Goal: Use online tool/utility: Utilize a website feature to perform a specific function

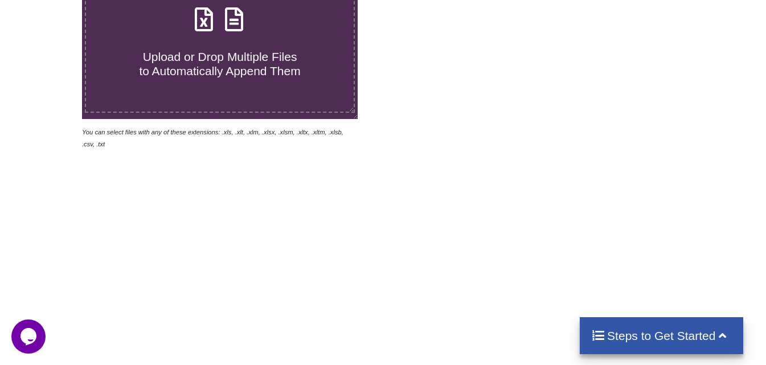
scroll to position [285, 0]
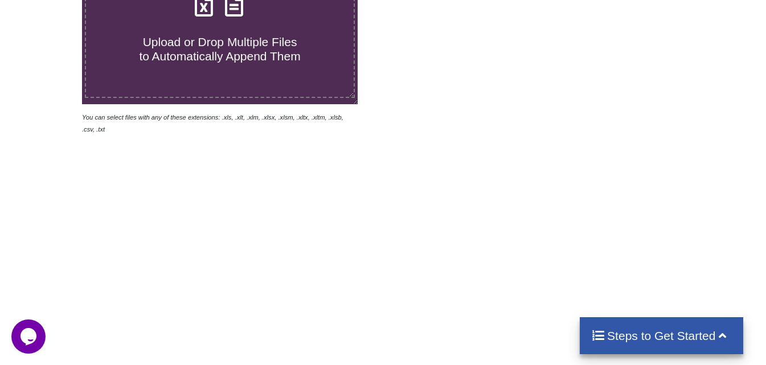
click at [254, 77] on label "Upload or Drop Multiple Files to Automatically Append Them" at bounding box center [220, 25] width 270 height 146
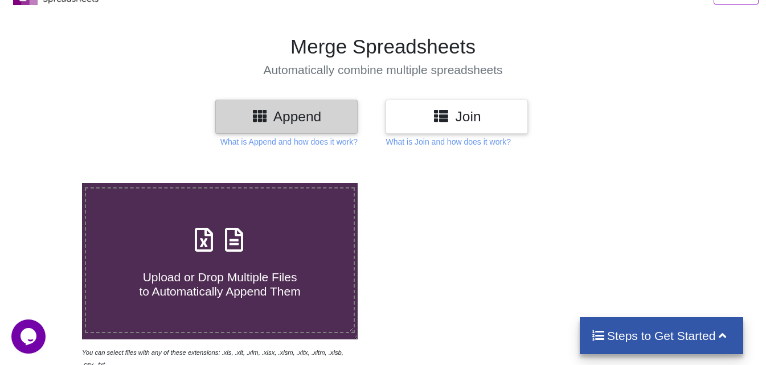
type input "C:\fakepath\CommonReport (1).xls"
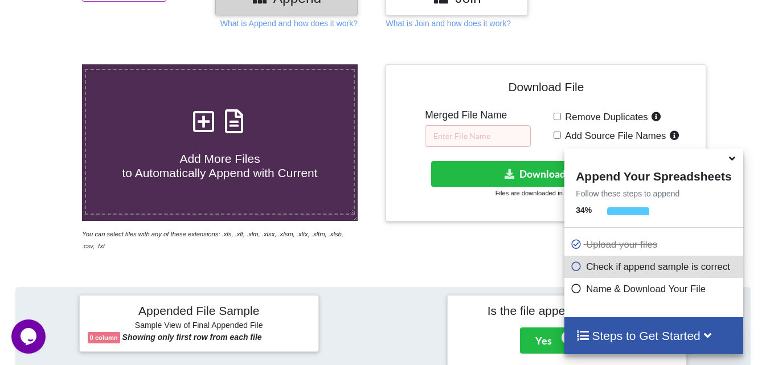
scroll to position [158, 0]
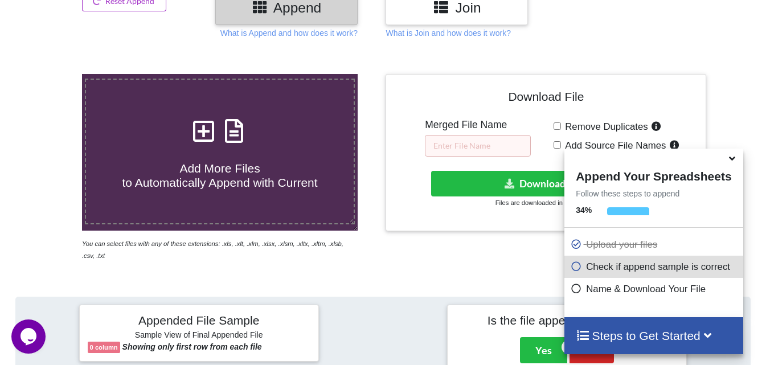
click at [732, 159] on icon at bounding box center [732, 156] width 12 height 10
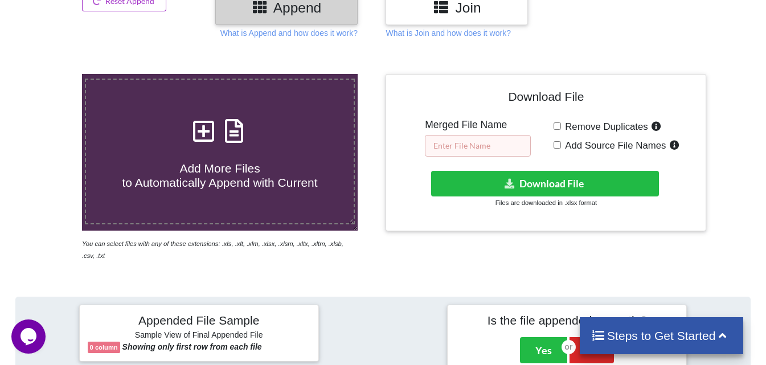
click at [504, 145] on input "text" at bounding box center [478, 146] width 106 height 22
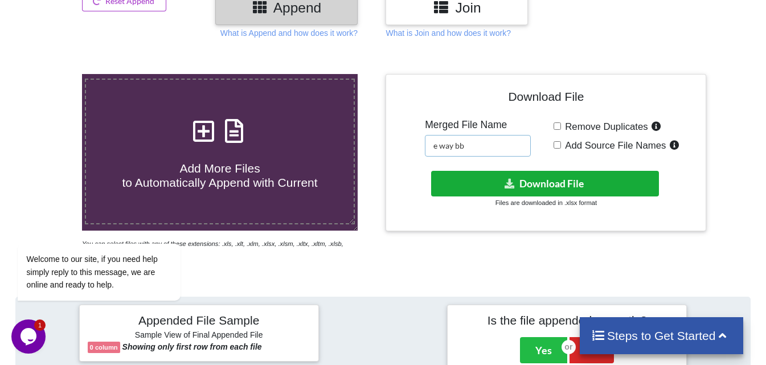
type input "e way bb"
click at [513, 193] on button "Download File" at bounding box center [545, 184] width 228 height 26
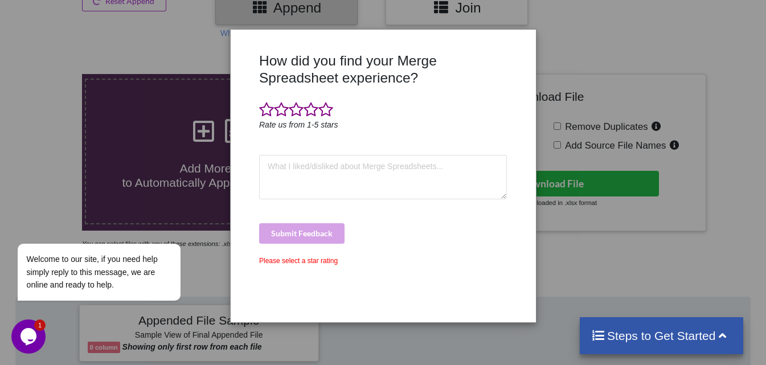
click at [562, 195] on div "How did you find your Merge Spreadsheet experience? Rate us from 1-5 stars Subm…" at bounding box center [383, 182] width 766 height 365
click at [265, 112] on span at bounding box center [266, 110] width 15 height 16
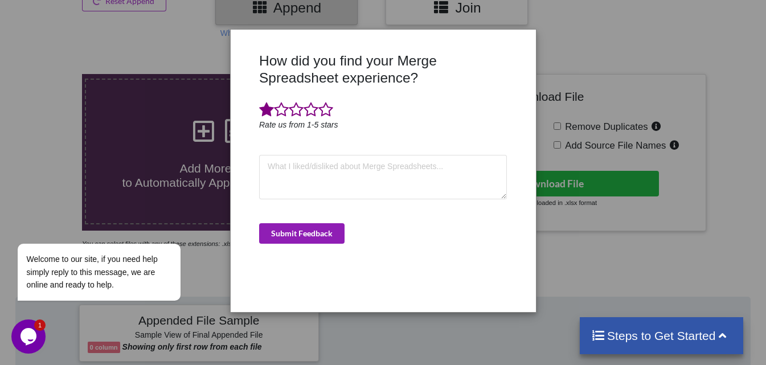
click at [320, 232] on button "Submit Feedback" at bounding box center [301, 233] width 85 height 20
